Goal: Entertainment & Leisure: Browse casually

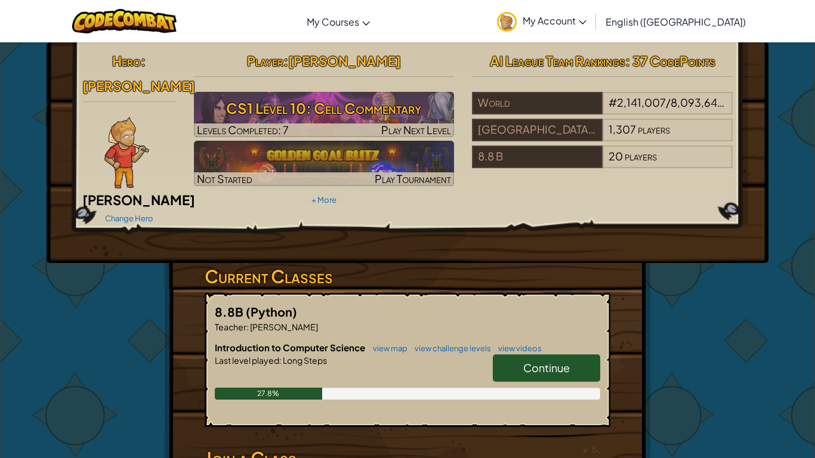
click at [534, 361] on span "Continue" at bounding box center [546, 368] width 47 height 14
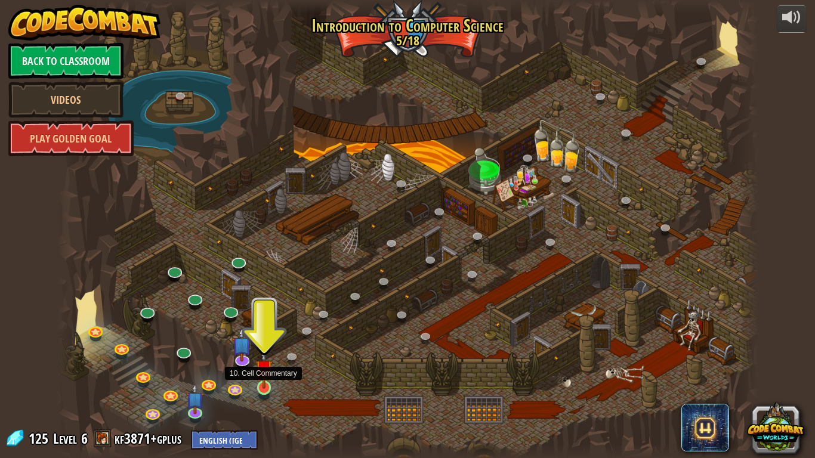
click at [263, 383] on img at bounding box center [264, 369] width 18 height 41
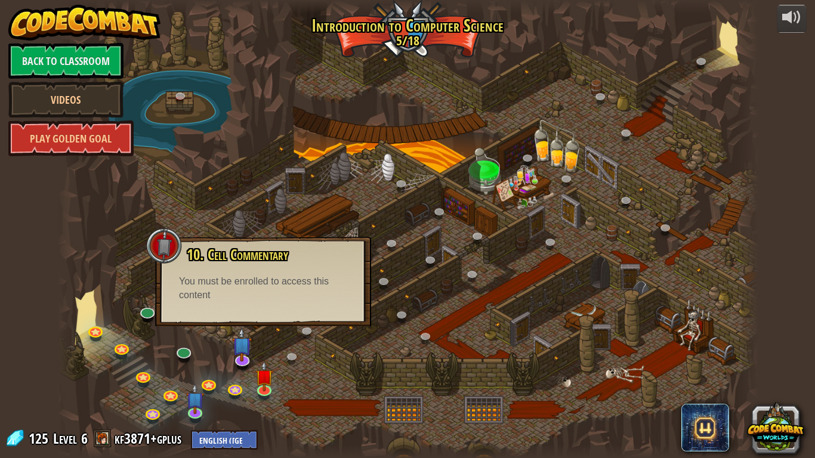
click at [38, 438] on span "125" at bounding box center [40, 438] width 23 height 19
click at [96, 144] on link "Play Golden Goal" at bounding box center [70, 139] width 125 height 36
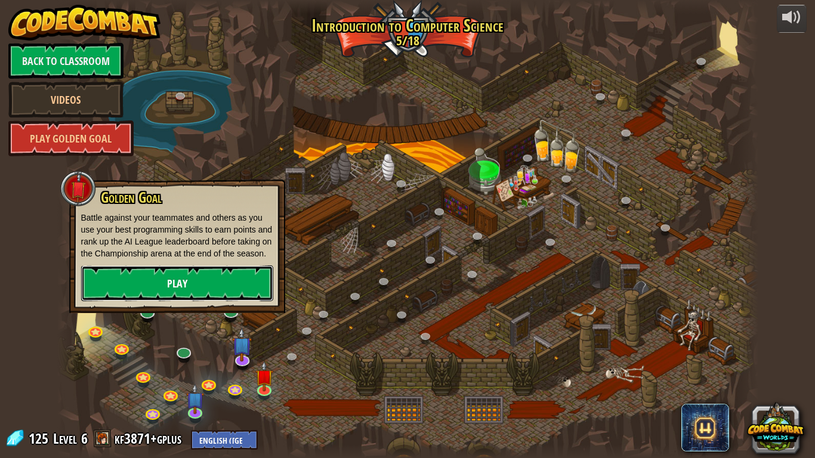
click at [183, 294] on link "Play" at bounding box center [177, 284] width 192 height 36
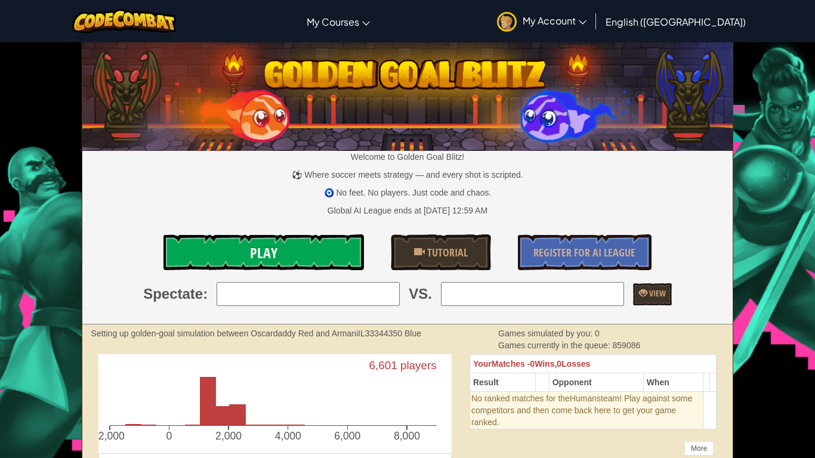
click at [224, 260] on link "Play" at bounding box center [264, 253] width 201 height 36
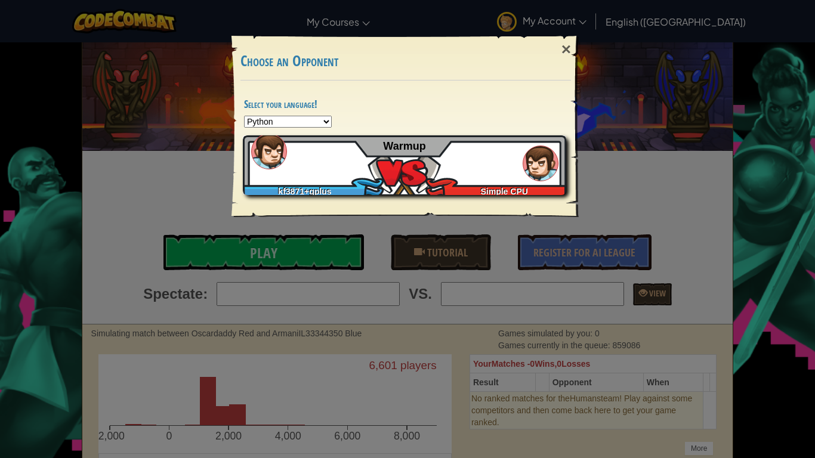
click at [336, 162] on div "kf3871+gplus Simple CPU Warmup" at bounding box center [404, 165] width 323 height 60
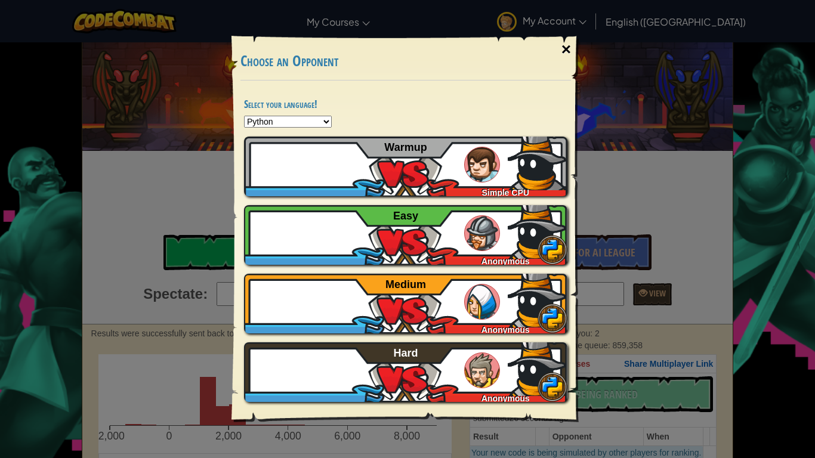
click at [563, 44] on div "×" at bounding box center [566, 49] width 27 height 35
